Goal: Information Seeking & Learning: Understand process/instructions

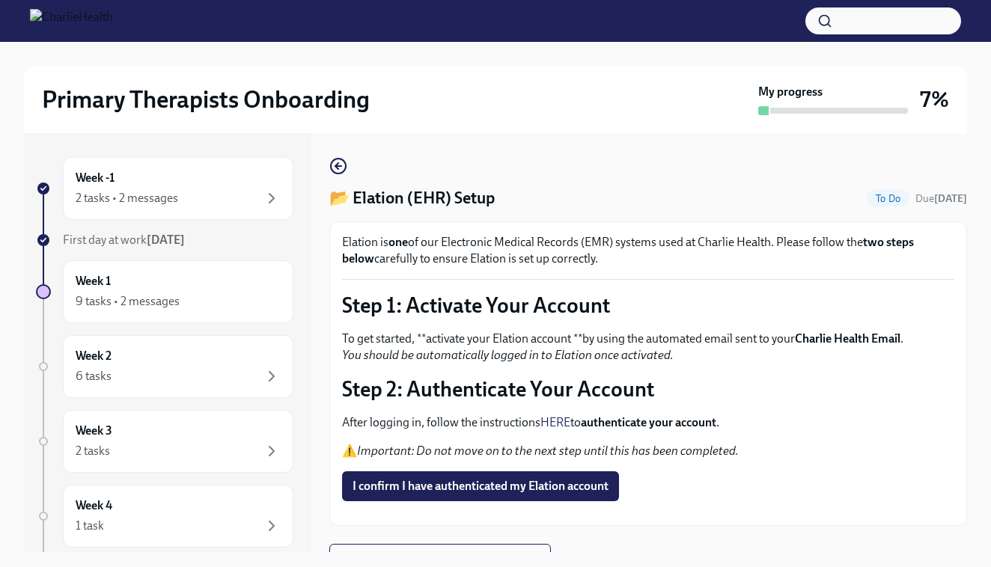
scroll to position [71, 0]
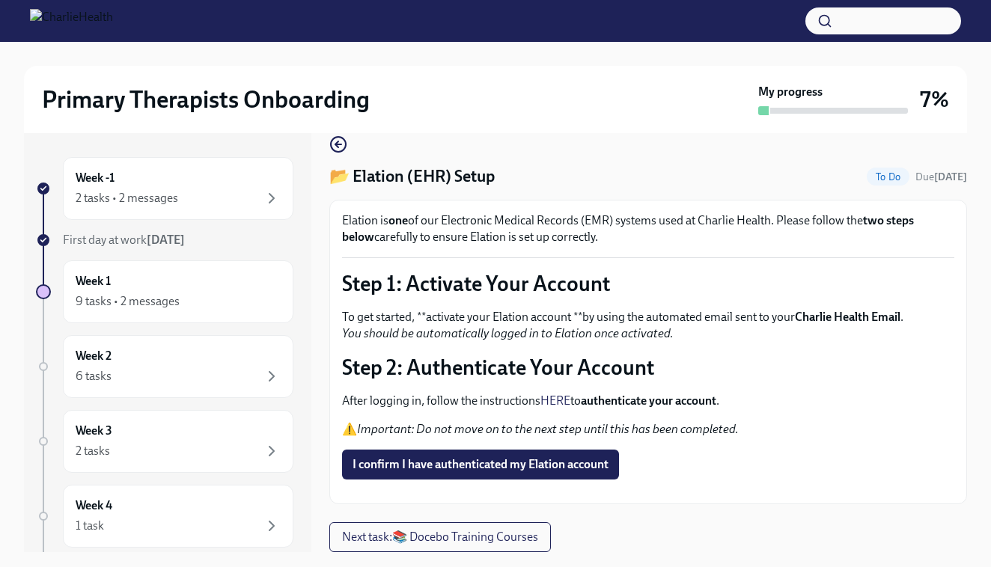
click at [558, 394] on link "HERE" at bounding box center [556, 401] width 30 height 14
click at [460, 457] on span "I confirm I have authenticated my Elation account" at bounding box center [481, 464] width 256 height 15
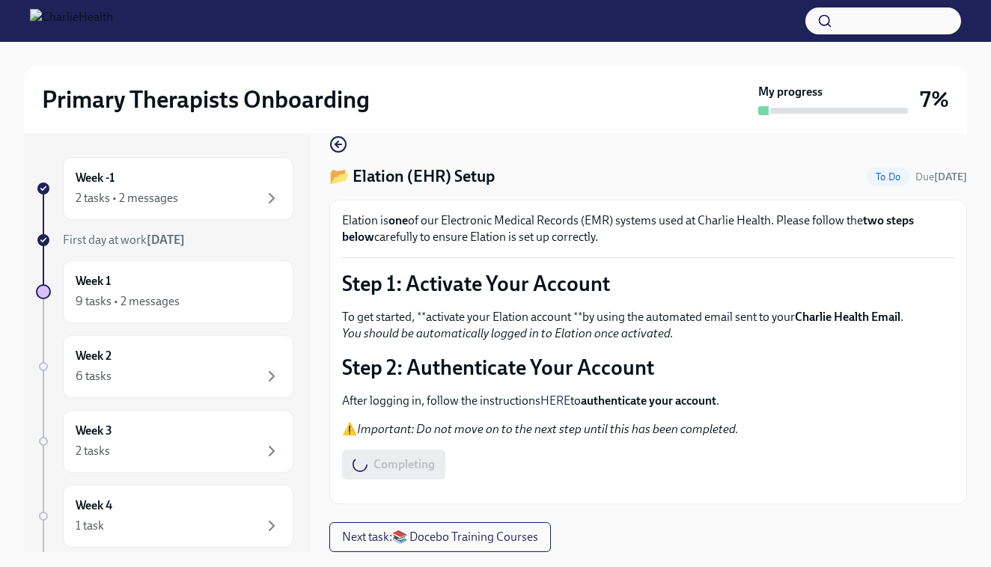
scroll to position [0, 0]
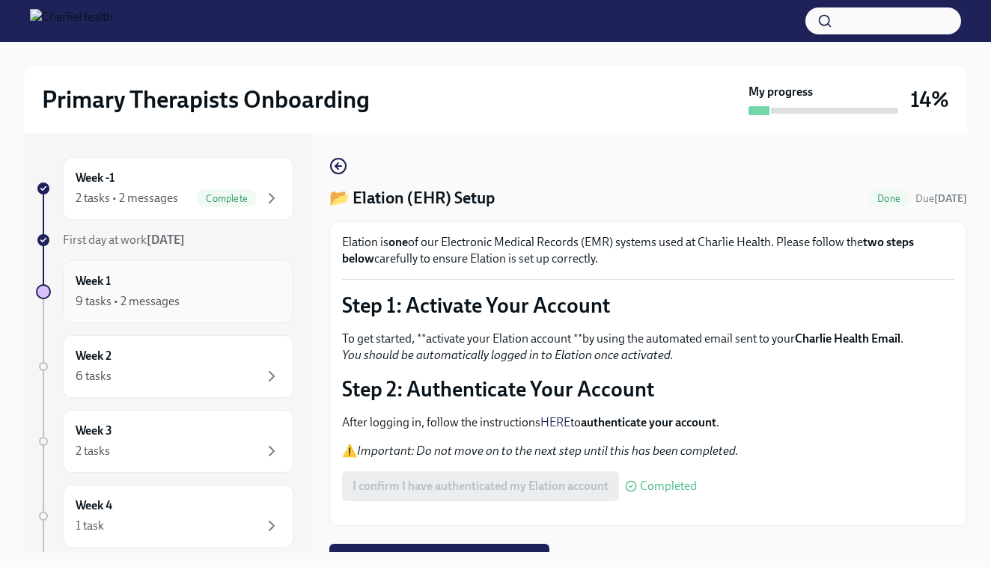
click at [194, 284] on div "Week 1 9 tasks • 2 messages" at bounding box center [178, 291] width 205 height 37
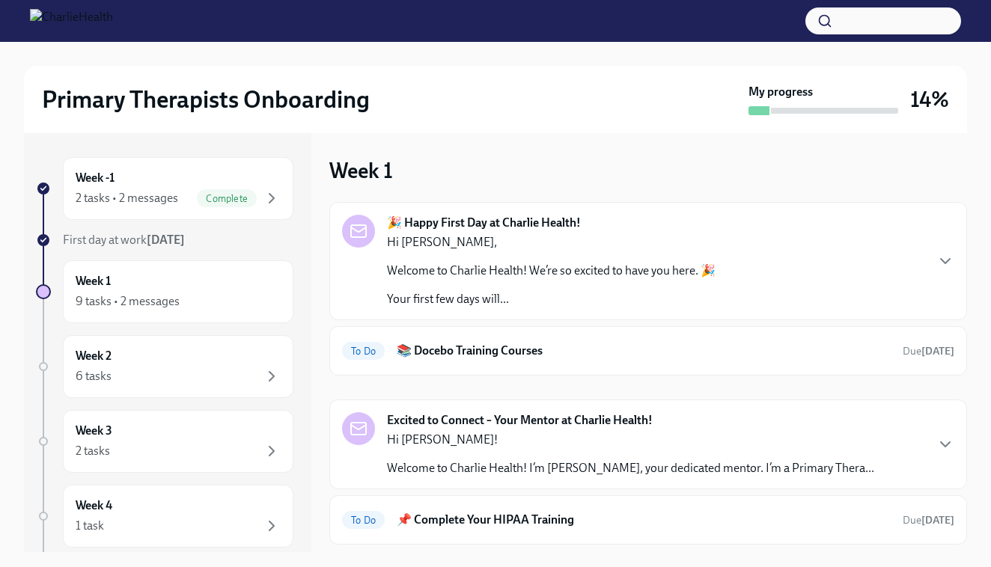
click at [457, 276] on p "Welcome to Charlie Health! We’re so excited to have you here. 🎉" at bounding box center [551, 271] width 329 height 16
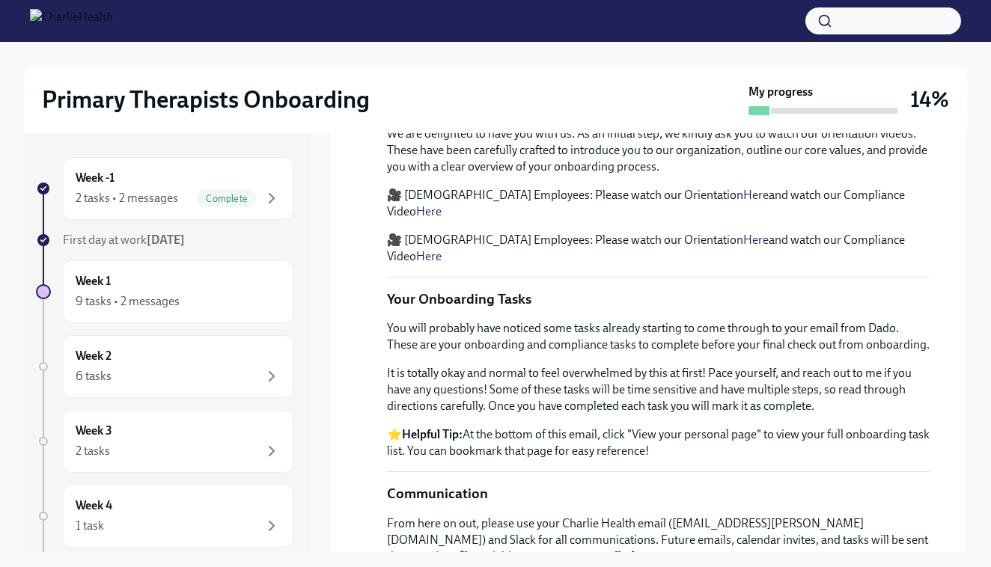
scroll to position [491, 0]
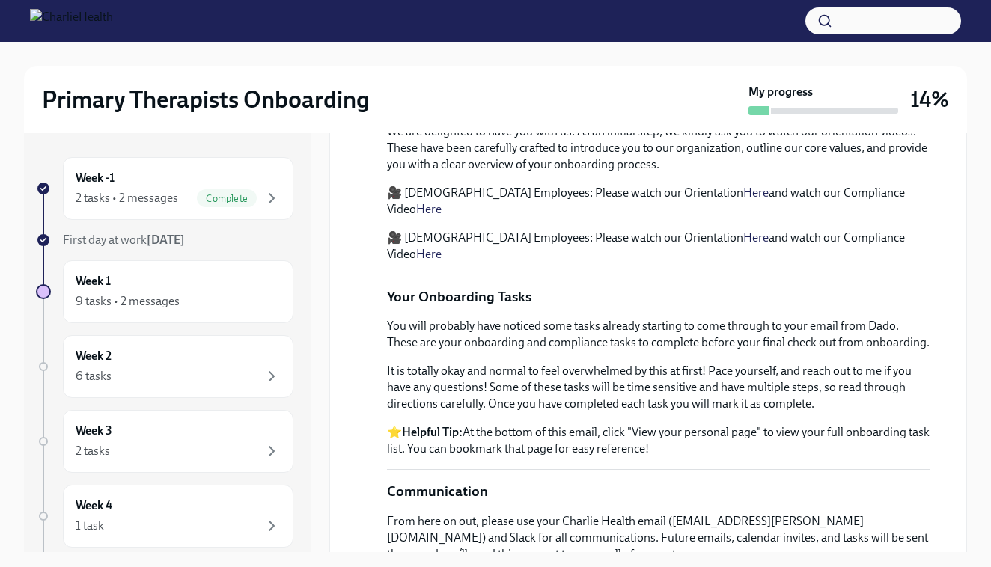
click at [847, 218] on p "🎥 [DEMOGRAPHIC_DATA] Employees: Please watch our Orientation Here and watch our…" at bounding box center [659, 201] width 544 height 33
click at [442, 216] on link "Here" at bounding box center [428, 209] width 25 height 14
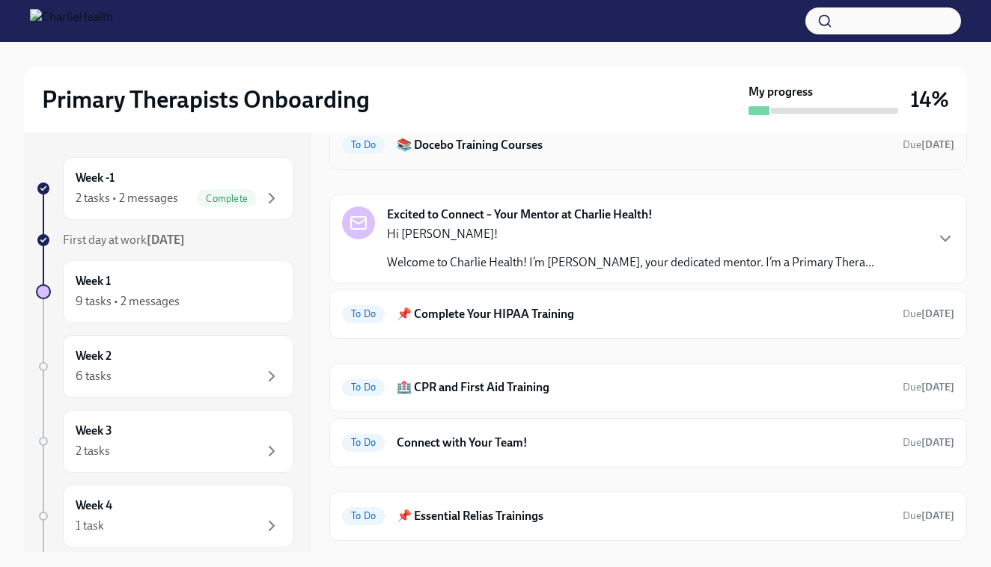
scroll to position [1088, 0]
click at [706, 153] on h6 "📚 Docebo Training Courses" at bounding box center [644, 144] width 494 height 16
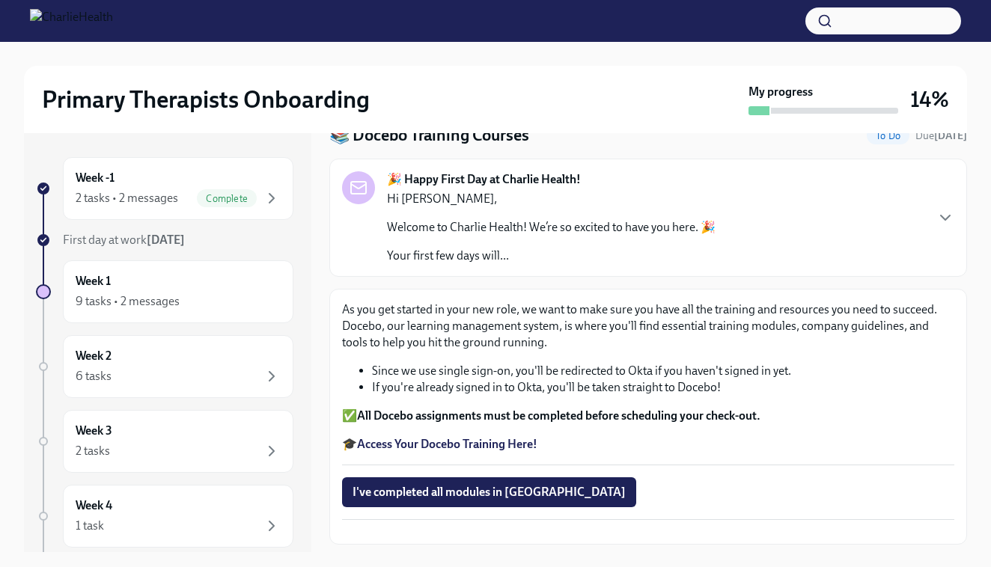
scroll to position [64, 0]
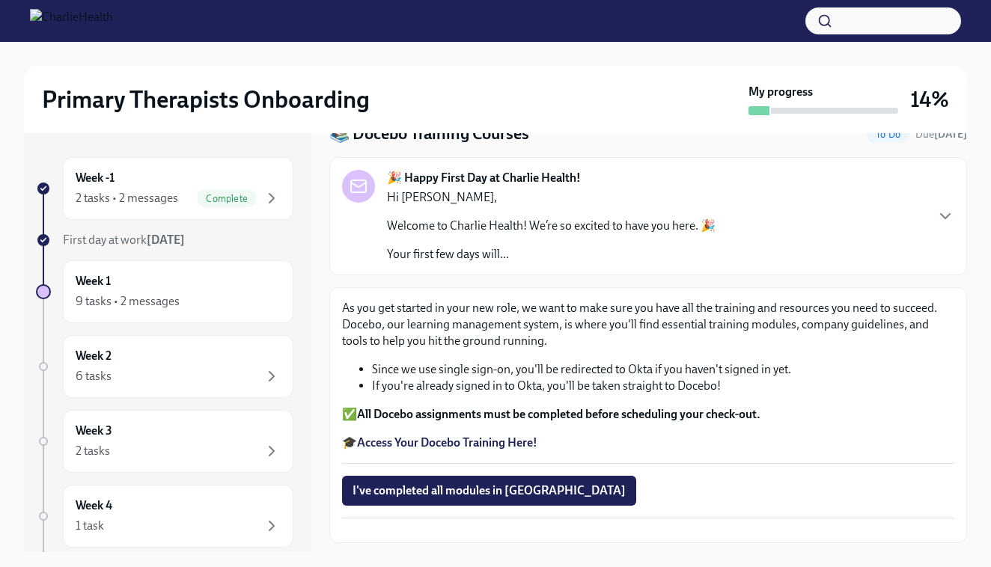
click at [491, 441] on strong "Access Your Docebo Training Here!" at bounding box center [447, 443] width 180 height 14
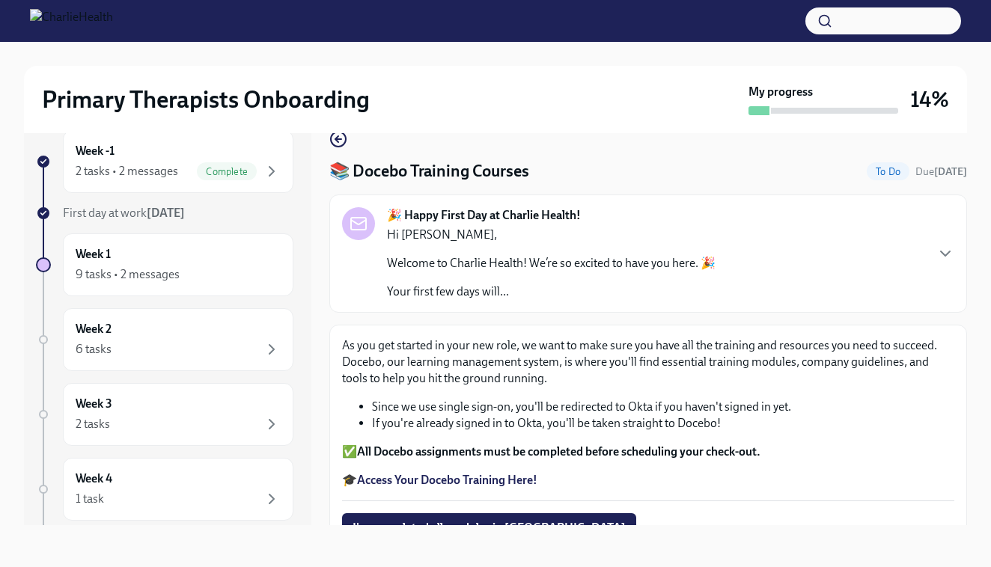
scroll to position [0, 0]
click at [151, 255] on div "Week 1 9 tasks • 2 messages" at bounding box center [178, 264] width 205 height 37
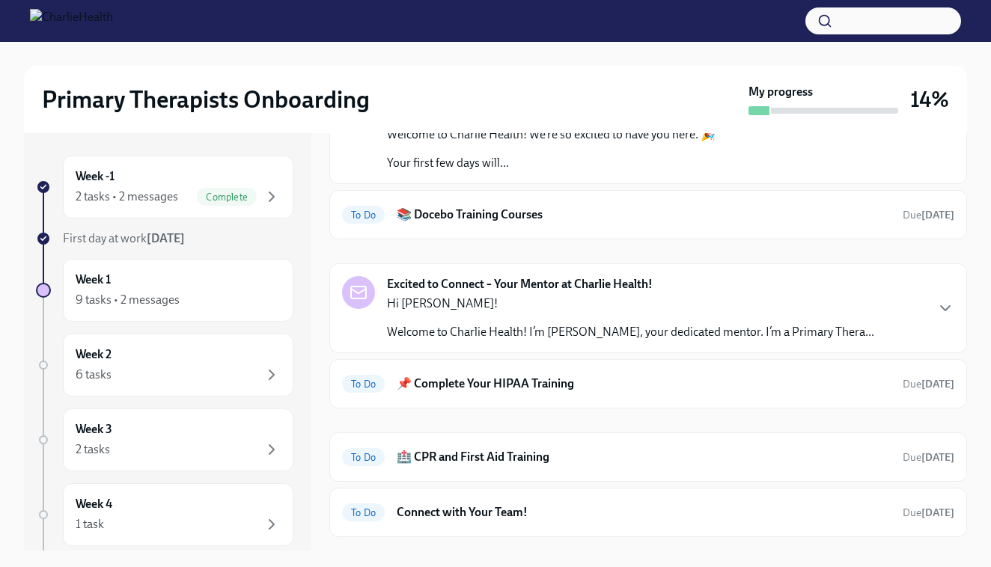
scroll to position [136, 0]
click at [570, 295] on p "Hi [PERSON_NAME]!" at bounding box center [630, 302] width 487 height 16
